Goal: Check status: Check status

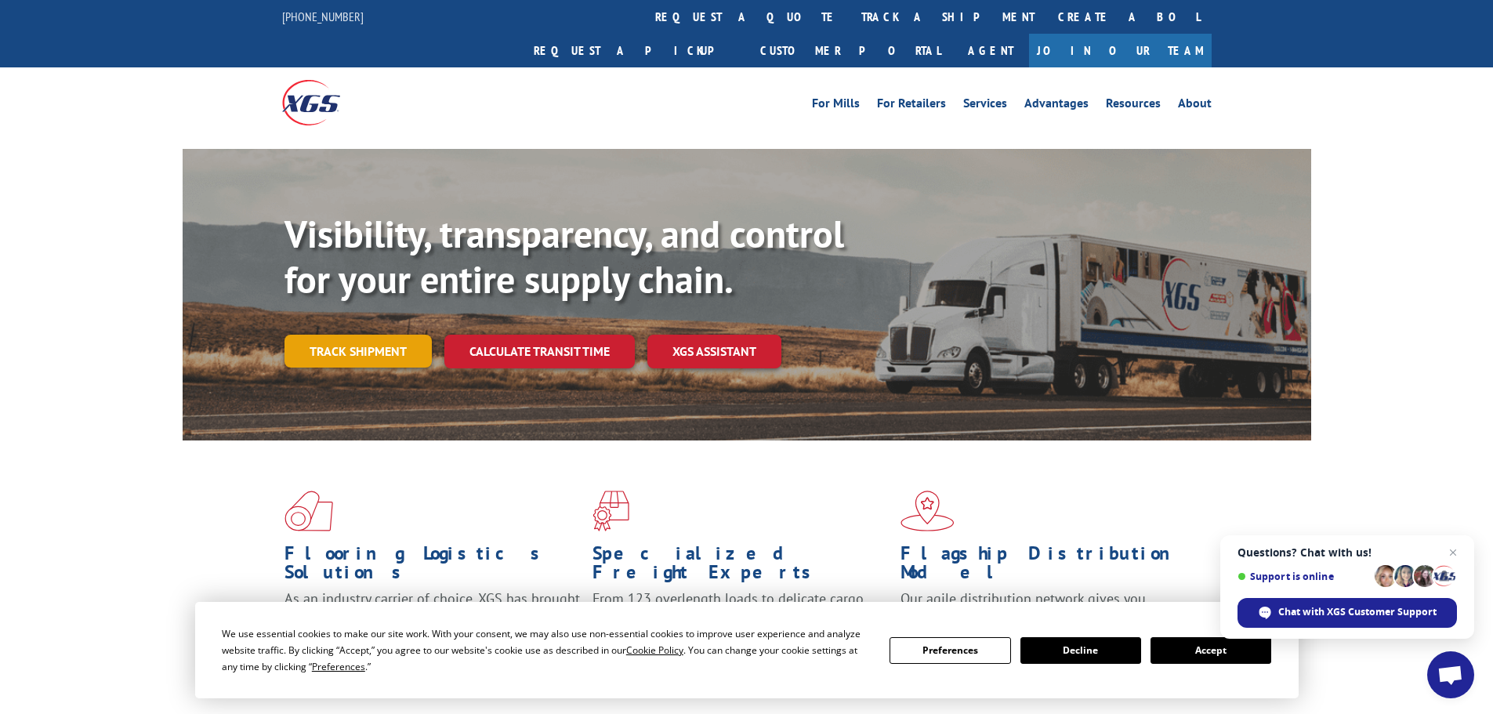
click at [332, 335] on link "Track shipment" at bounding box center [357, 351] width 147 height 33
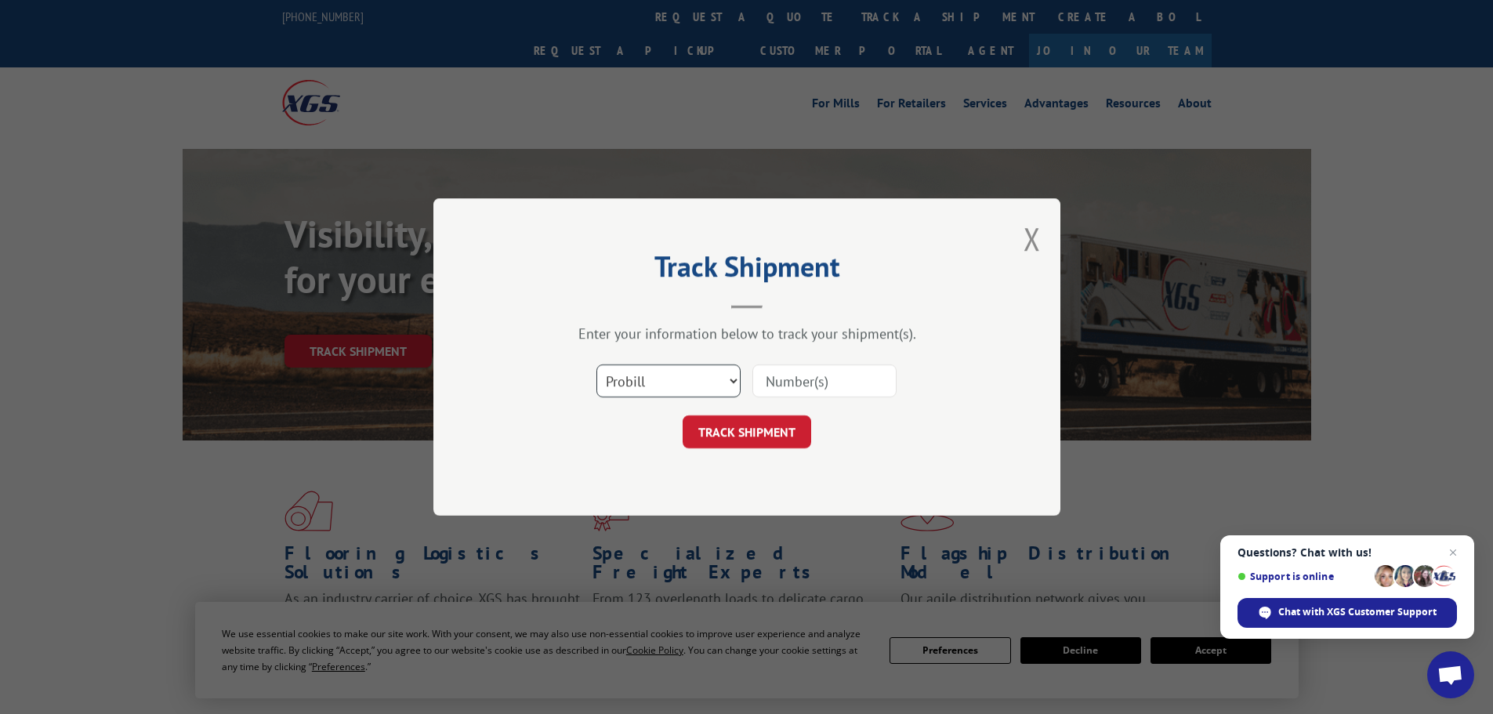
click at [695, 382] on select "Select category... Probill BOL PO" at bounding box center [668, 380] width 144 height 33
select select "bol"
click at [596, 364] on select "Select category... Probill BOL PO" at bounding box center [668, 380] width 144 height 33
paste input "2874914"
type input "2874914"
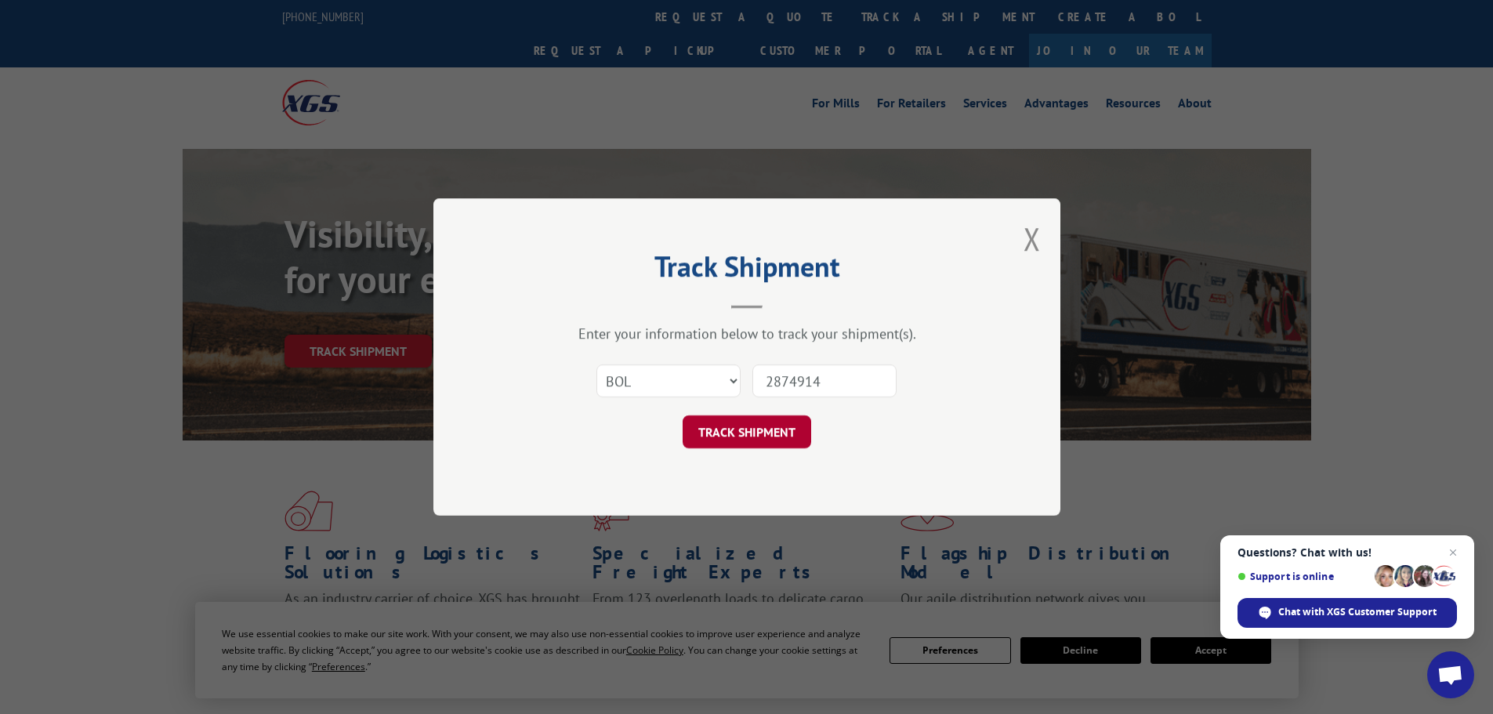
click at [731, 439] on button "TRACK SHIPMENT" at bounding box center [747, 431] width 129 height 33
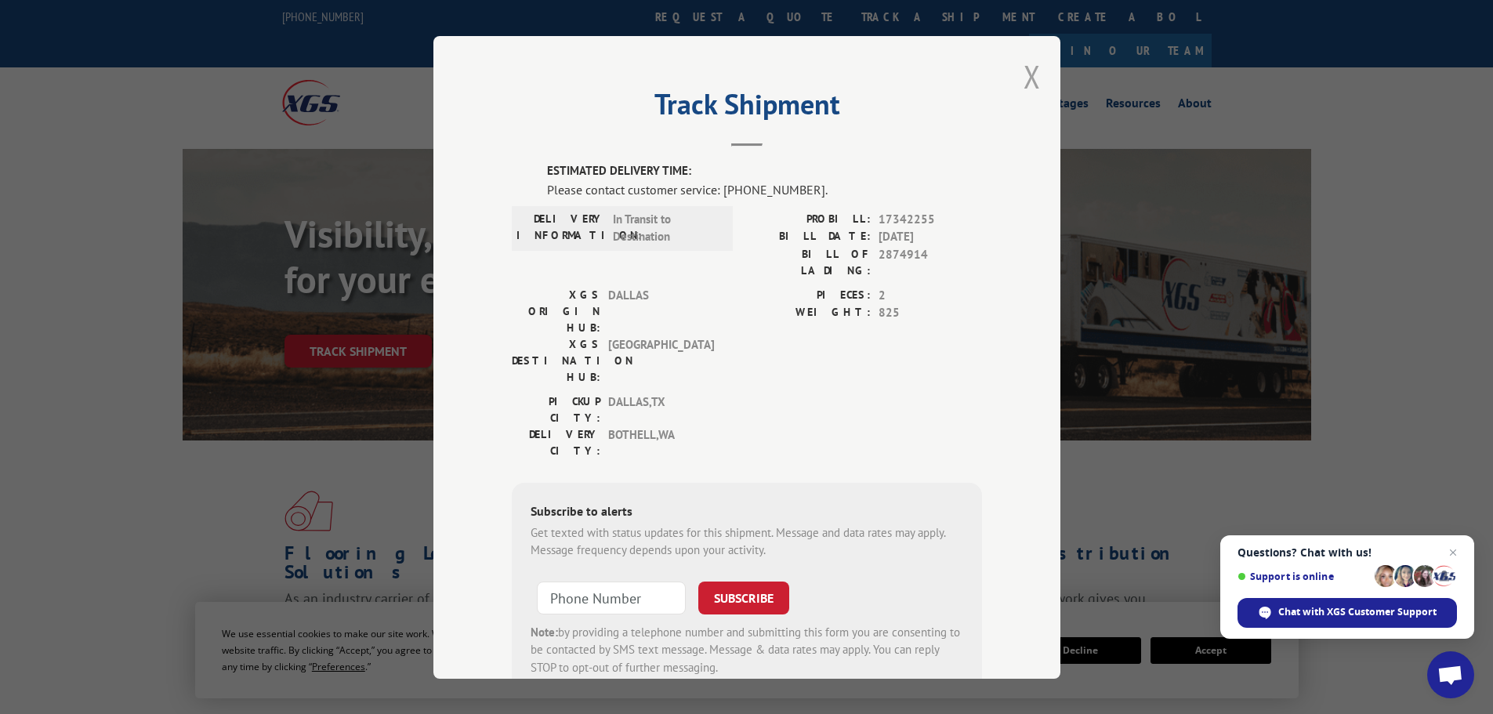
click at [1023, 74] on button "Close modal" at bounding box center [1031, 77] width 17 height 42
